Goal: Manage account settings

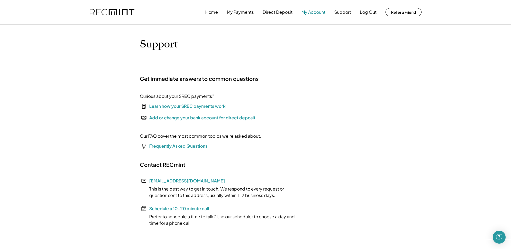
click at [306, 15] on button "My Account" at bounding box center [313, 12] width 24 height 11
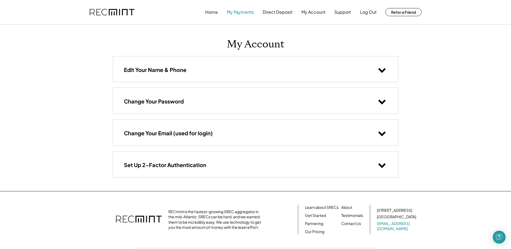
click at [242, 12] on button "My Payments" at bounding box center [240, 12] width 27 height 11
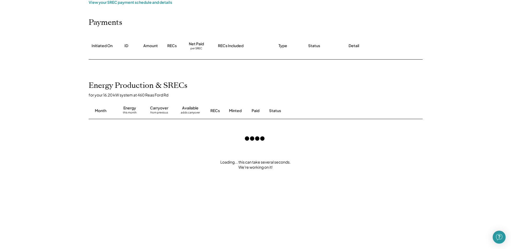
scroll to position [54, 0]
